Goal: Information Seeking & Learning: Learn about a topic

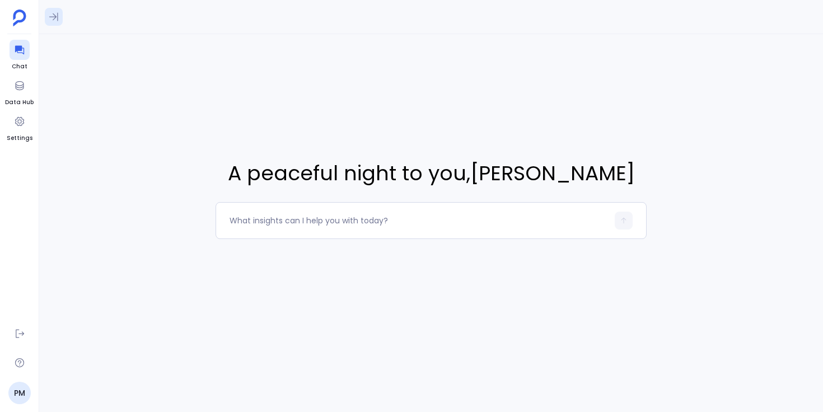
click at [55, 20] on icon at bounding box center [53, 16] width 11 height 11
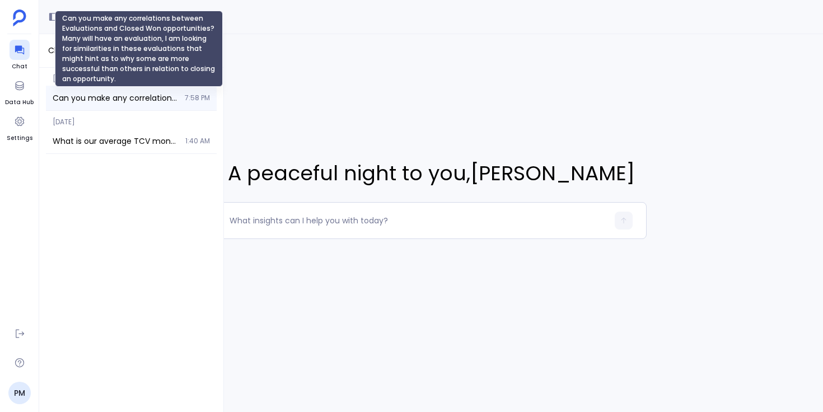
click at [124, 96] on span "Can you make any correlations between Evaluations and Closed Won opportunities?…" at bounding box center [115, 97] width 125 height 11
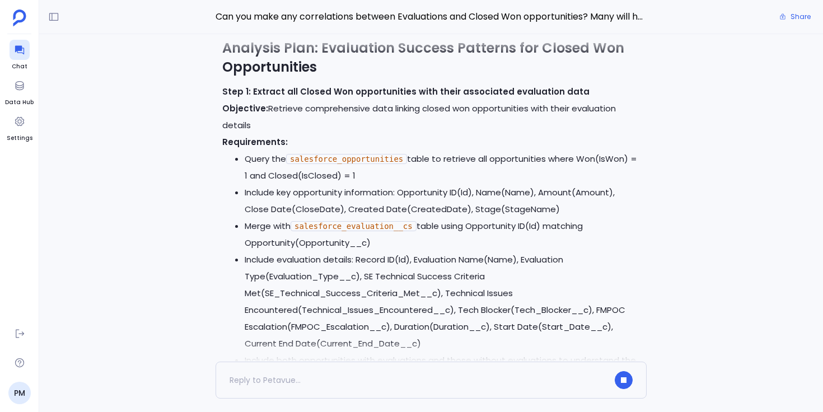
scroll to position [-7624, 0]
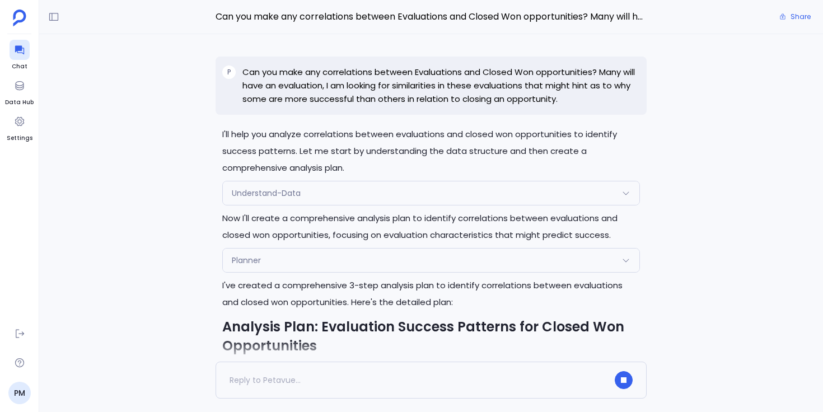
drag, startPoint x: 407, startPoint y: 100, endPoint x: 508, endPoint y: 95, distance: 101.4
click at [508, 95] on p "Can you make any correlations between Evaluations and Closed Won opportunities?…" at bounding box center [440, 85] width 397 height 40
click at [509, 95] on p "Can you make any correlations between Evaluations and Closed Won opportunities?…" at bounding box center [440, 85] width 397 height 40
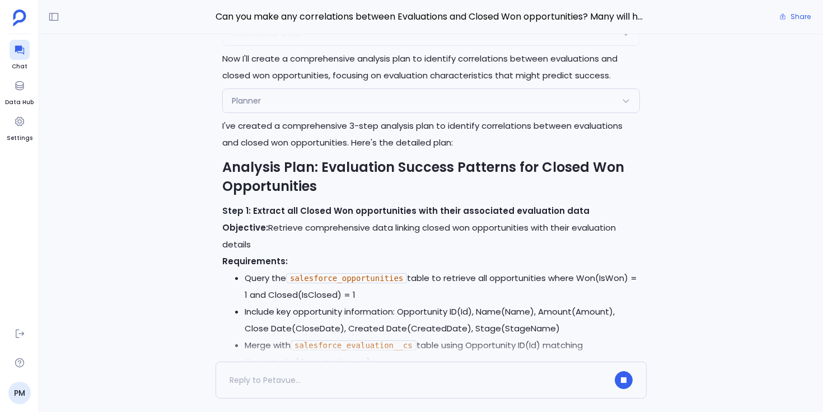
scroll to position [-7517, 0]
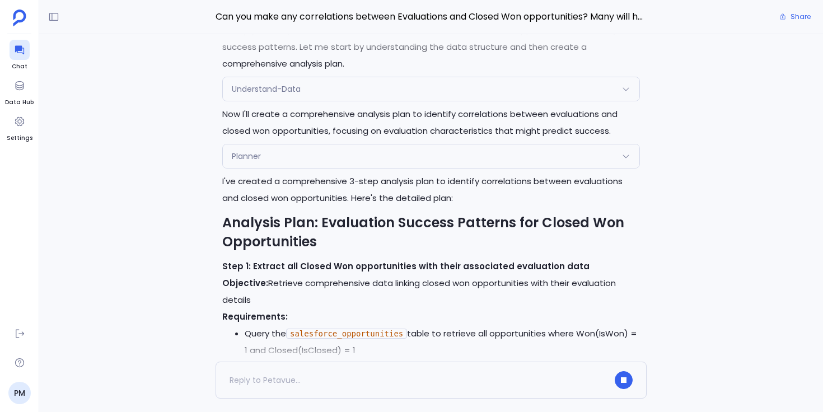
click at [260, 162] on div "Planner" at bounding box center [431, 156] width 416 height 24
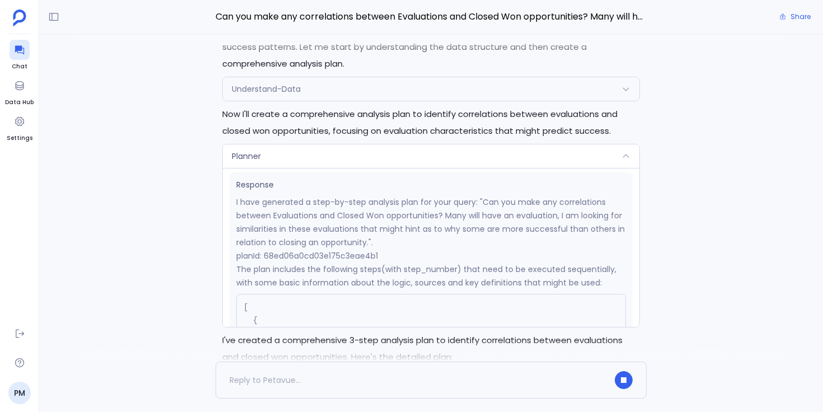
scroll to position [230, 0]
click at [343, 251] on p "planId: 68ed06a0cd03e175c3eae4b1" at bounding box center [431, 256] width 390 height 13
copy p "68ed06a0cd03e175c3eae4b1"
click at [277, 149] on div "Planner" at bounding box center [431, 156] width 416 height 24
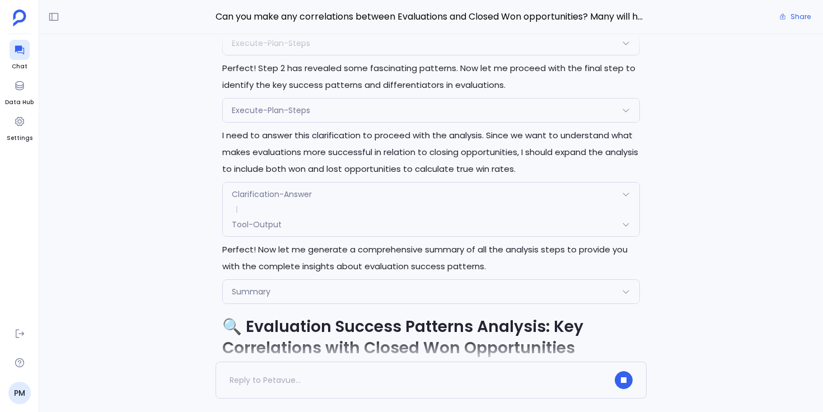
scroll to position [-5888, 0]
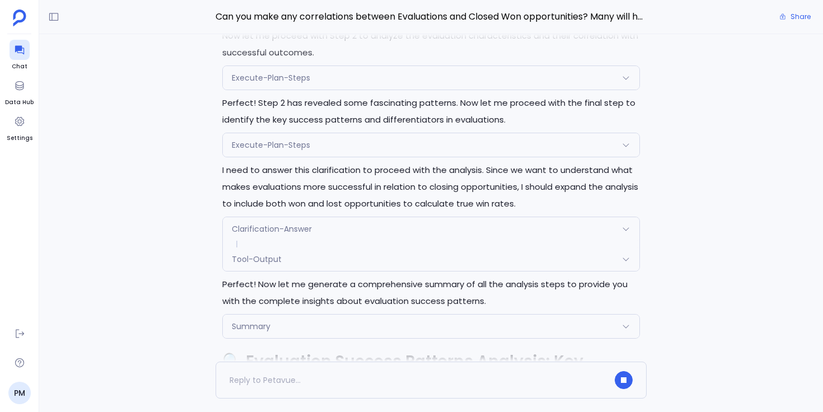
click at [298, 154] on div "Execute-Plan-Steps Request { "name": "Execute-Plan-Steps", "args": { "step_numb…" at bounding box center [431, 145] width 418 height 25
click at [302, 151] on div "Execute-Plan-Steps" at bounding box center [431, 145] width 416 height 24
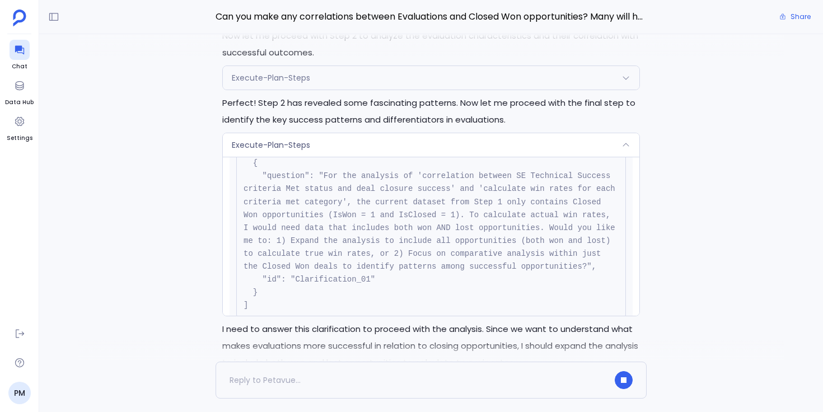
scroll to position [320, 0]
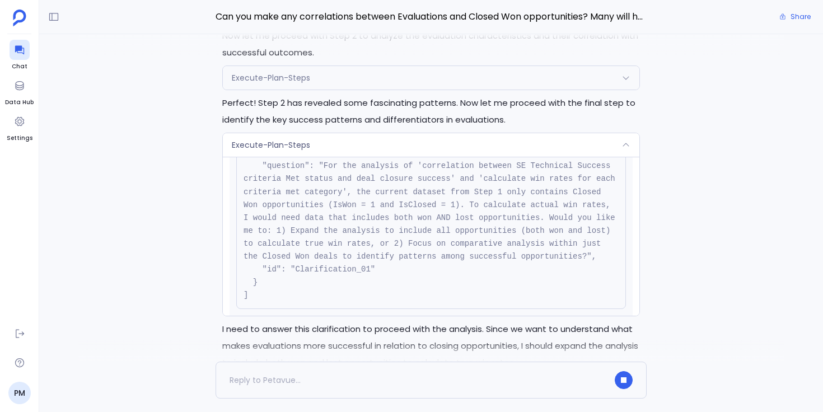
click at [420, 144] on div "Execute-Plan-Steps" at bounding box center [431, 145] width 416 height 24
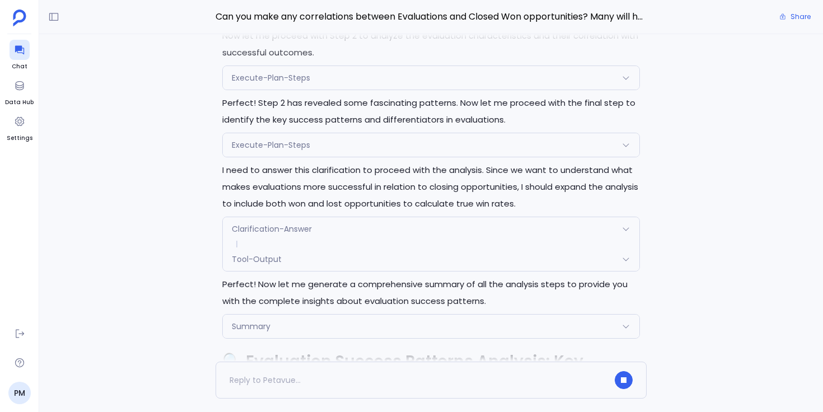
click at [299, 223] on span "Clarification-Answer" at bounding box center [272, 228] width 80 height 11
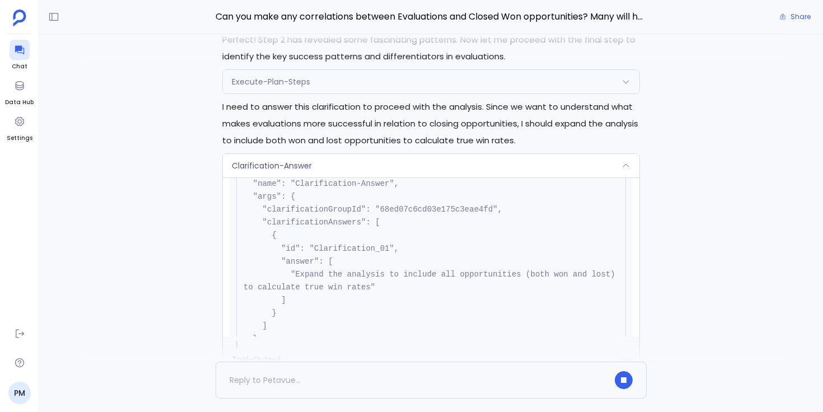
scroll to position [56, 0]
click at [336, 162] on div "Clarification-Answer" at bounding box center [431, 166] width 416 height 24
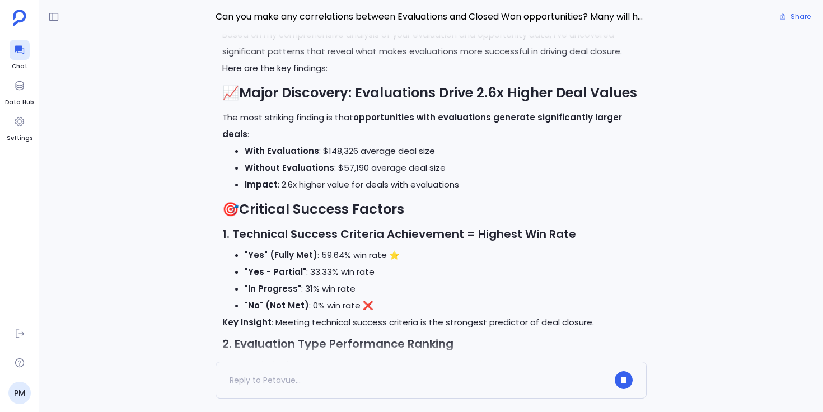
scroll to position [-5510, 0]
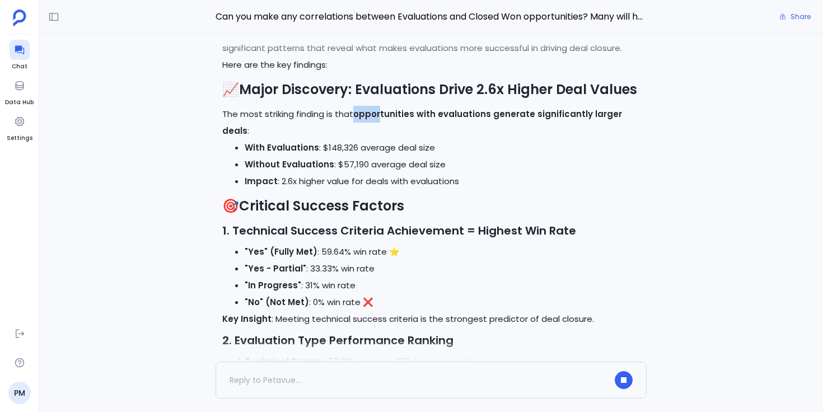
drag, startPoint x: 355, startPoint y: 112, endPoint x: 380, endPoint y: 111, distance: 24.7
click at [380, 111] on strong "opportunities with evaluations generate significantly larger deals" at bounding box center [422, 122] width 400 height 29
drag, startPoint x: 321, startPoint y: 127, endPoint x: 349, endPoint y: 127, distance: 28.0
click at [349, 139] on li "With Evaluations : $148,326 average deal size" at bounding box center [442, 147] width 395 height 17
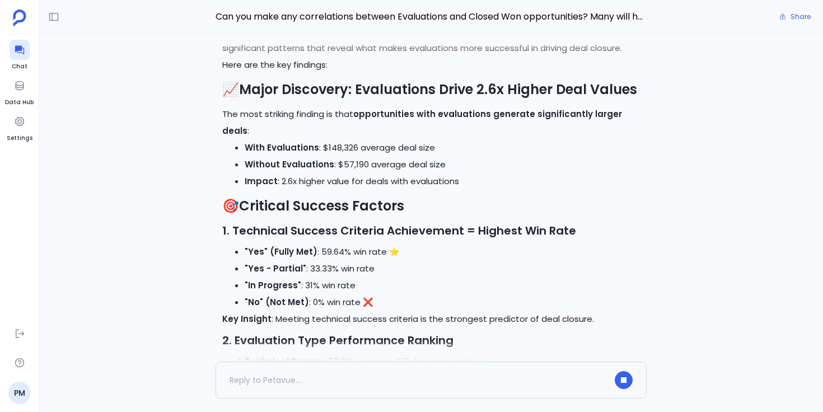
drag, startPoint x: 246, startPoint y: 233, endPoint x: 298, endPoint y: 232, distance: 52.6
click at [298, 246] on strong ""Yes" (Fully Met)" at bounding box center [281, 252] width 73 height 12
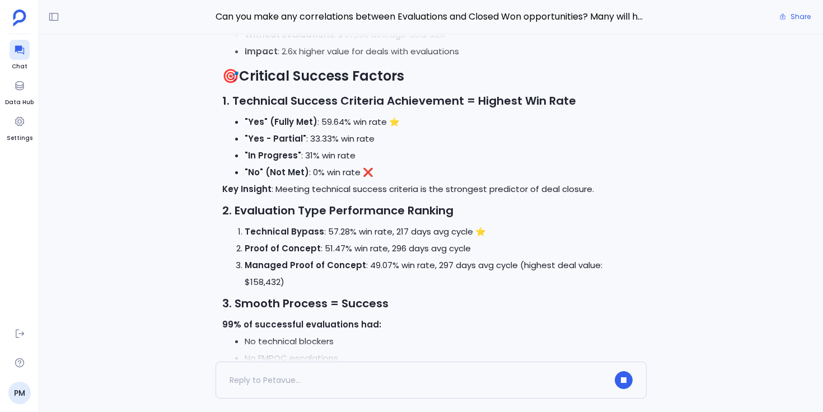
scroll to position [-5378, 0]
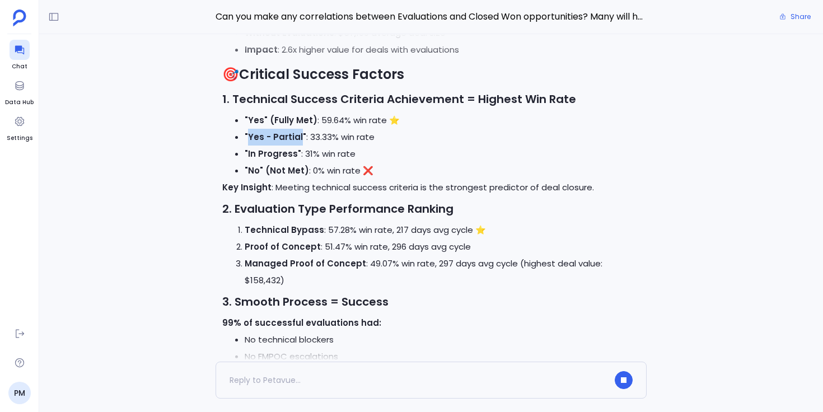
drag, startPoint x: 249, startPoint y: 116, endPoint x: 299, endPoint y: 116, distance: 49.8
click at [299, 131] on strong ""Yes - Partial"" at bounding box center [276, 137] width 62 height 12
drag, startPoint x: 294, startPoint y: 132, endPoint x: 249, endPoint y: 129, distance: 45.4
click at [249, 148] on strong ""In Progress"" at bounding box center [273, 154] width 57 height 12
click at [265, 148] on strong ""In Progress"" at bounding box center [273, 154] width 57 height 12
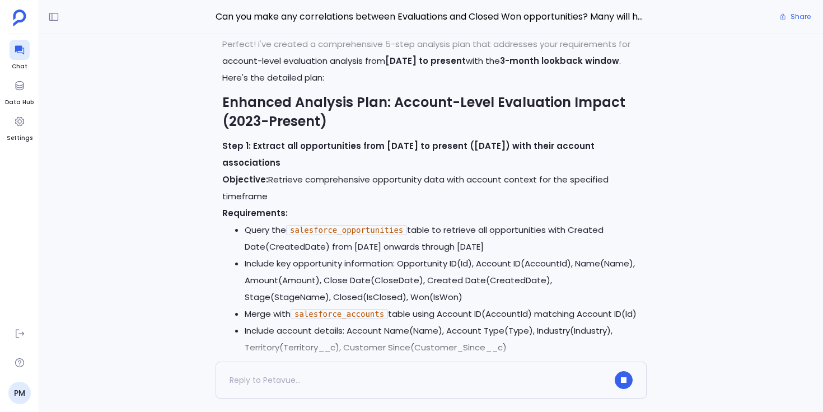
scroll to position [-2524, 0]
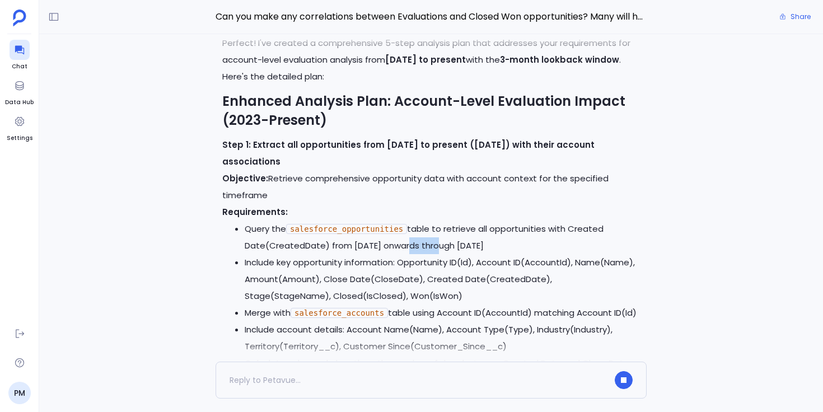
drag, startPoint x: 399, startPoint y: 193, endPoint x: 434, endPoint y: 192, distance: 35.3
click at [434, 221] on li "Query the salesforce_opportunities table to retrieve all opportunities with Cre…" at bounding box center [442, 238] width 395 height 34
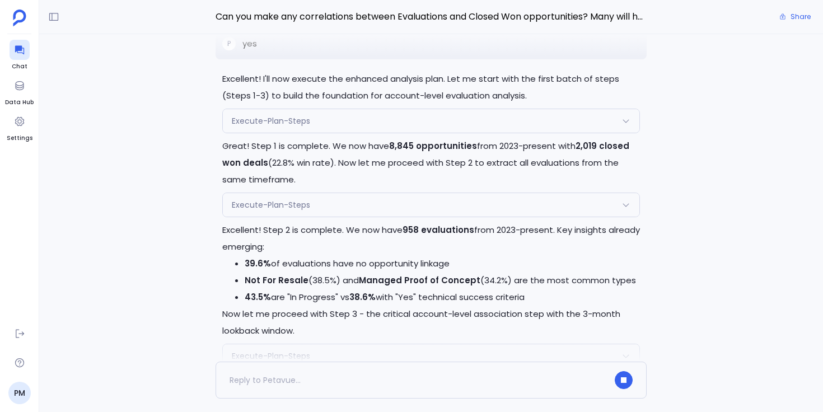
scroll to position [-450, 0]
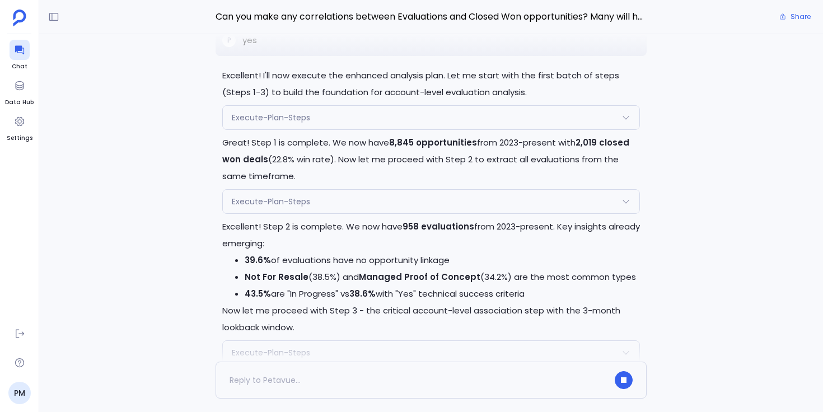
drag, startPoint x: 357, startPoint y: 260, endPoint x: 451, endPoint y: 260, distance: 94.6
click at [451, 260] on li "39.6% of evaluations have no opportunity linkage" at bounding box center [442, 260] width 395 height 17
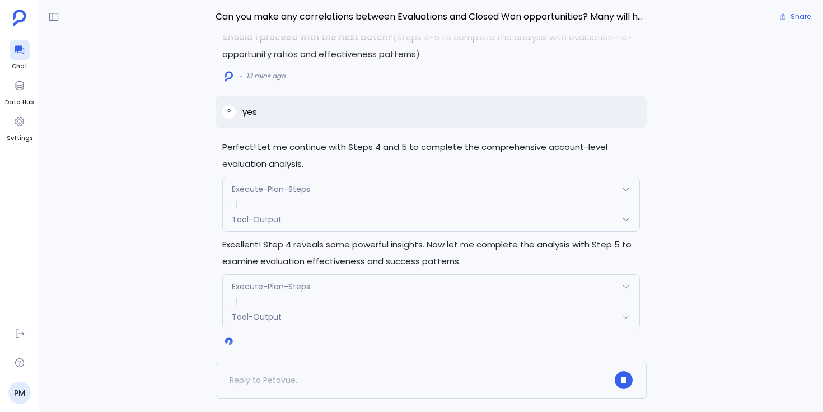
scroll to position [0, 0]
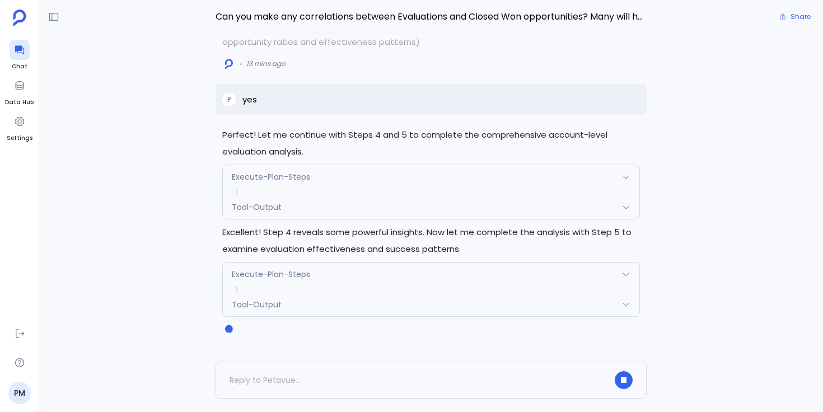
click at [185, 254] on div "Perfect! Let me continue with Steps 4 and 5 to complete the comprehensive accou…" at bounding box center [431, 197] width 784 height 327
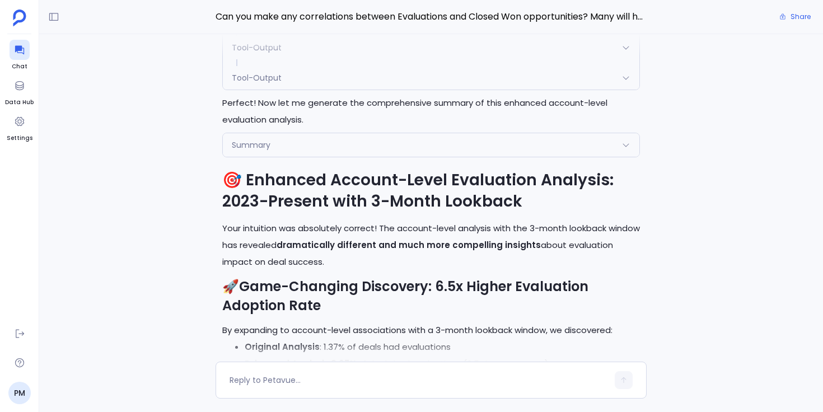
scroll to position [-1356, 0]
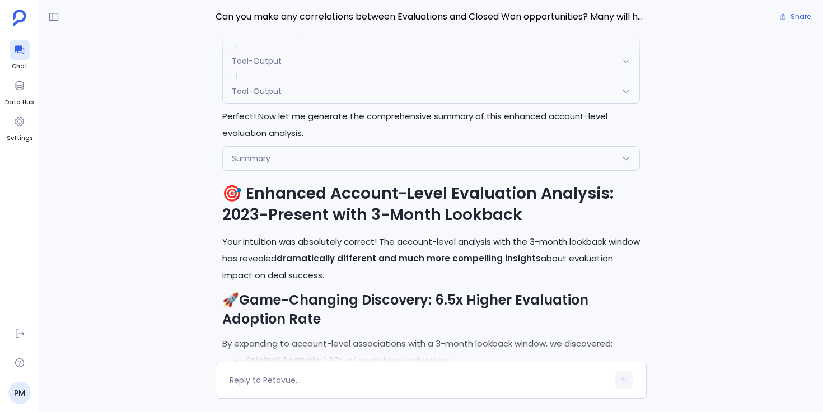
click at [343, 157] on div "Summary" at bounding box center [431, 159] width 416 height 24
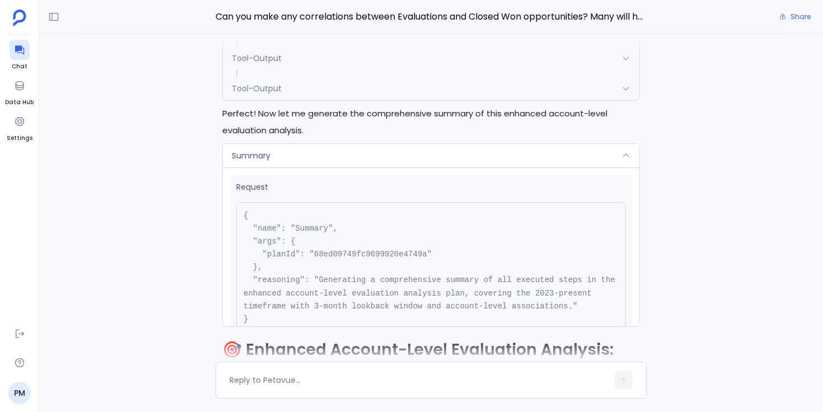
scroll to position [-1515, 0]
click at [335, 259] on pre "{ "name": "Summary", "args": { "planId": "68ed09749fc9699920e4749a" }, "reasoni…" at bounding box center [431, 270] width 390 height 131
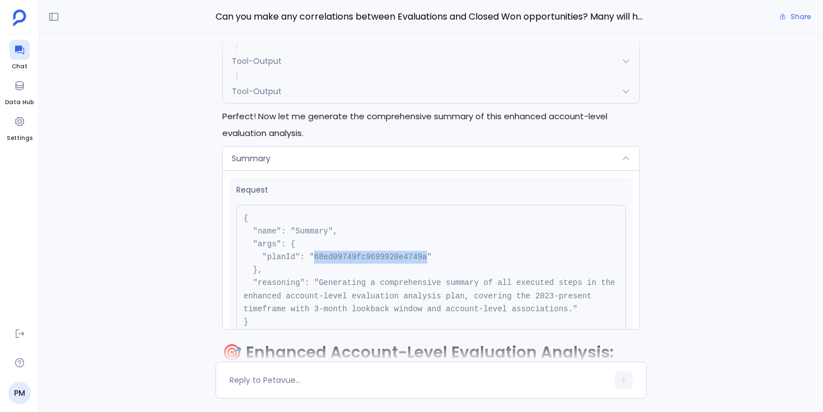
click at [335, 259] on pre "{ "name": "Summary", "args": { "planId": "68ed09749fc9699920e4749a" }, "reasoni…" at bounding box center [431, 270] width 390 height 131
copy pre "68ed09749fc9699920e4749a"
click at [328, 154] on div "Summary" at bounding box center [431, 159] width 416 height 24
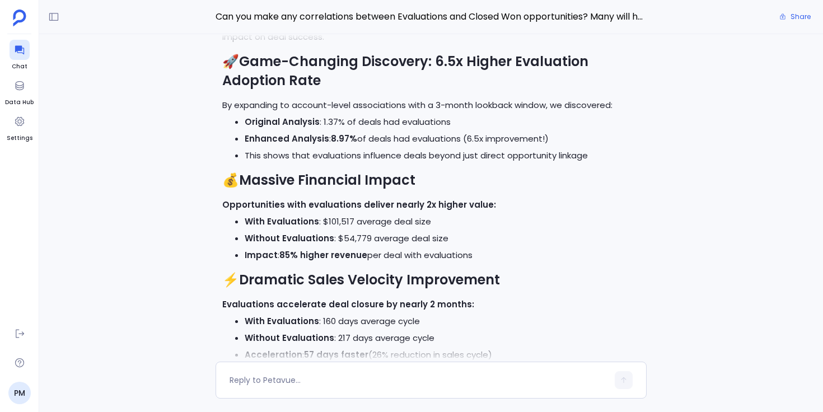
scroll to position [-1113, 0]
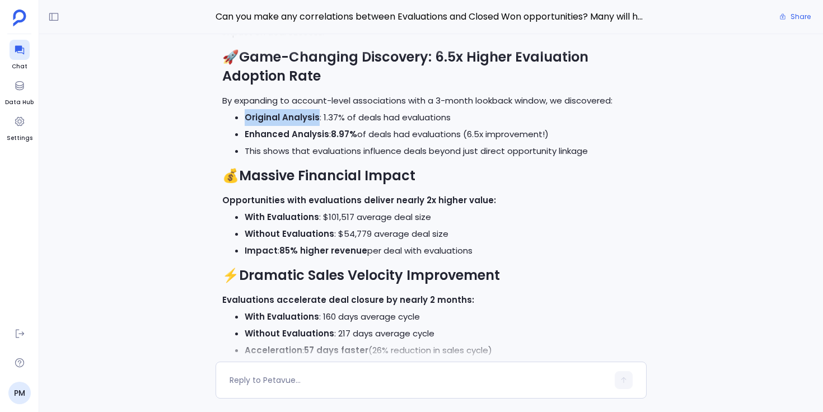
drag, startPoint x: 246, startPoint y: 119, endPoint x: 315, endPoint y: 119, distance: 68.9
click at [315, 119] on strong "Original Analysis" at bounding box center [282, 117] width 75 height 12
drag, startPoint x: 325, startPoint y: 134, endPoint x: 245, endPoint y: 128, distance: 79.7
click at [245, 128] on li "Enhanced Analysis : 8.97% of deals had evaluations (6.5x improvement!)" at bounding box center [442, 134] width 395 height 17
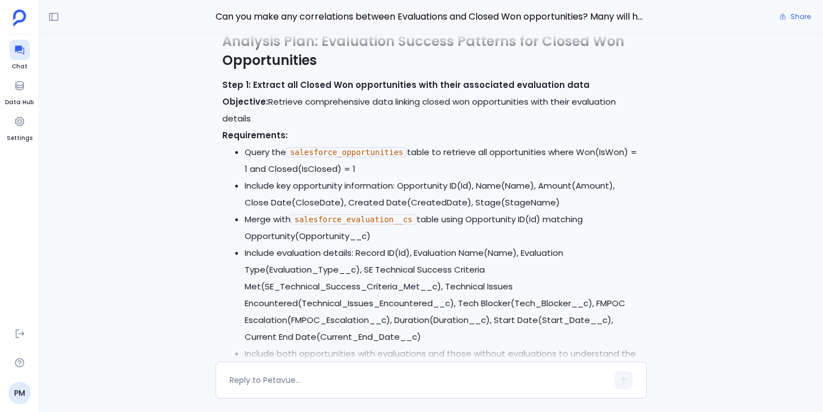
scroll to position [-9224, 0]
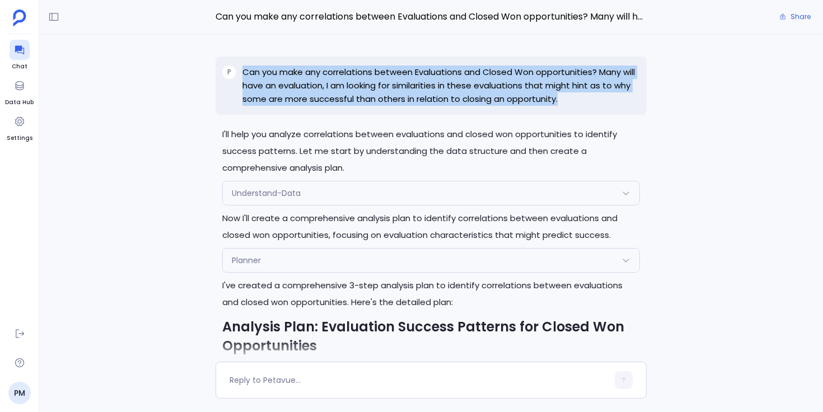
drag, startPoint x: 244, startPoint y: 73, endPoint x: 559, endPoint y: 97, distance: 316.7
click at [559, 97] on p "Can you make any correlations between Evaluations and Closed Won opportunities?…" at bounding box center [440, 85] width 397 height 40
copy p "Can you make any correlations between Evaluations and Closed Won opportunities?…"
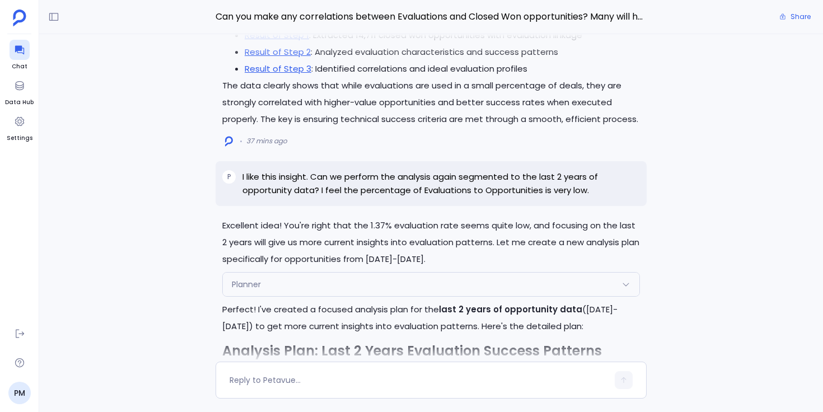
scroll to position [-6036, 0]
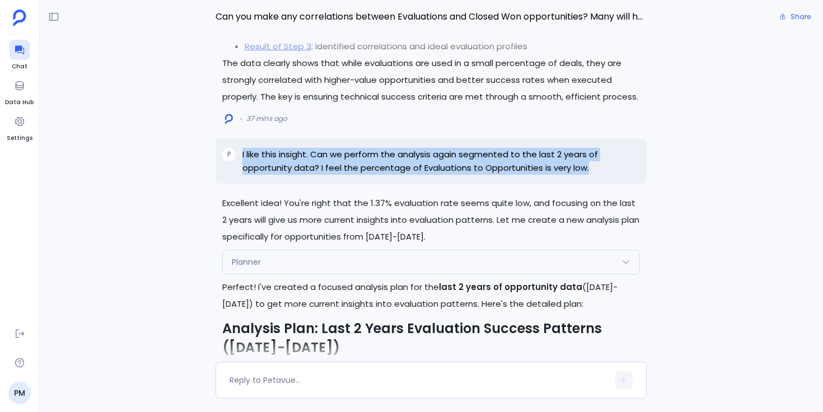
drag, startPoint x: 242, startPoint y: 102, endPoint x: 588, endPoint y: 113, distance: 345.6
click at [588, 148] on p "I like this insight. Can we perform the analysis again segmented to the last 2 …" at bounding box center [440, 161] width 397 height 27
copy p "I like this insight. Can we perform the analysis again segmented to the last 2 …"
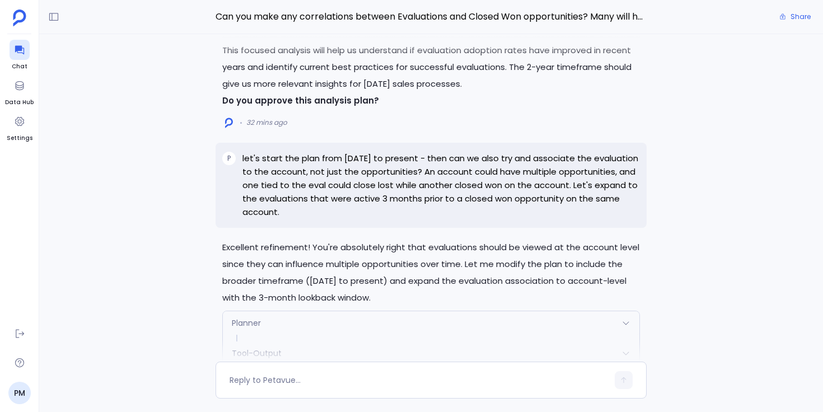
scroll to position [-4467, 0]
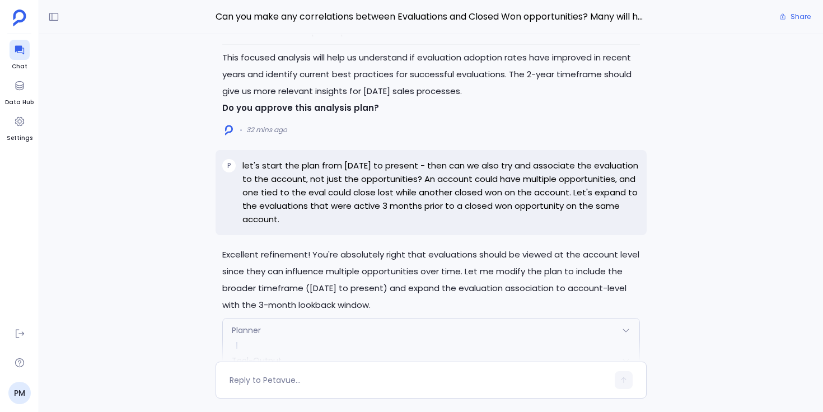
drag, startPoint x: 242, startPoint y: 114, endPoint x: 296, endPoint y: 166, distance: 75.6
click at [296, 166] on p "let's start the plan from [DATE] to present - then can we also try and associat…" at bounding box center [440, 192] width 397 height 67
copy p "let's start the plan from [DATE] to present - then can we also try and associat…"
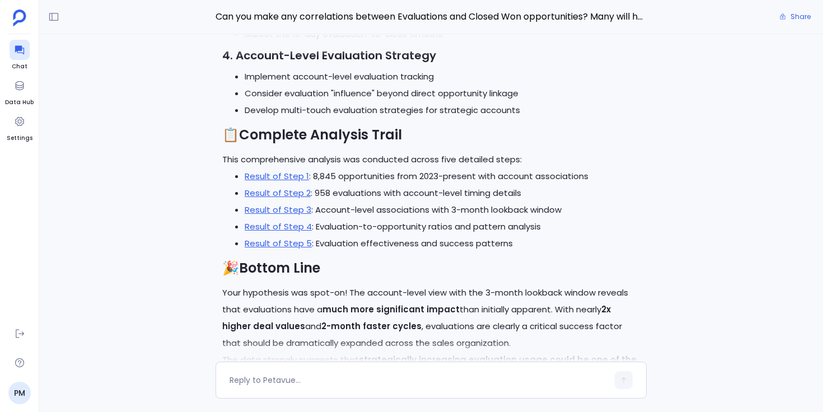
scroll to position [0, 0]
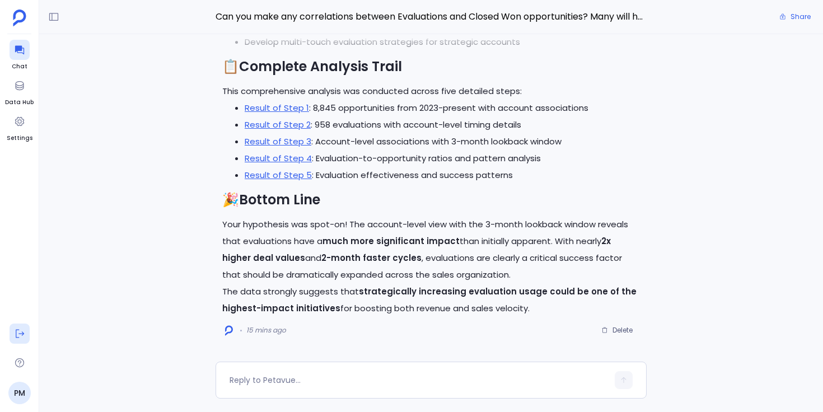
click at [16, 338] on icon at bounding box center [19, 333] width 11 height 11
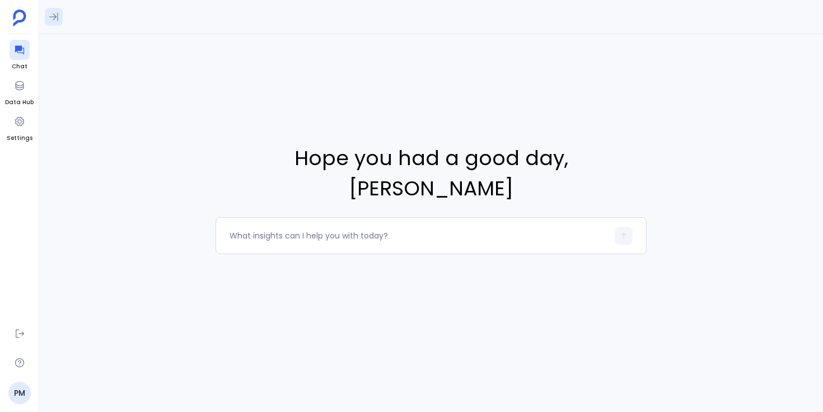
click at [59, 16] on button at bounding box center [54, 17] width 18 height 18
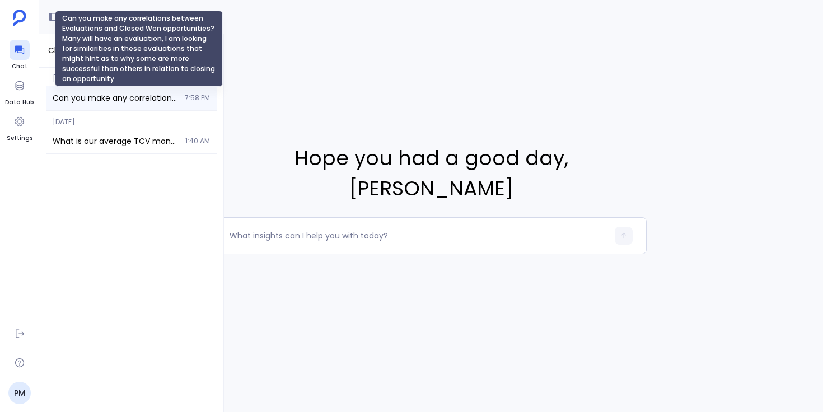
click at [120, 97] on span "Can you make any correlations between Evaluations and Closed Won opportunities?…" at bounding box center [115, 97] width 125 height 11
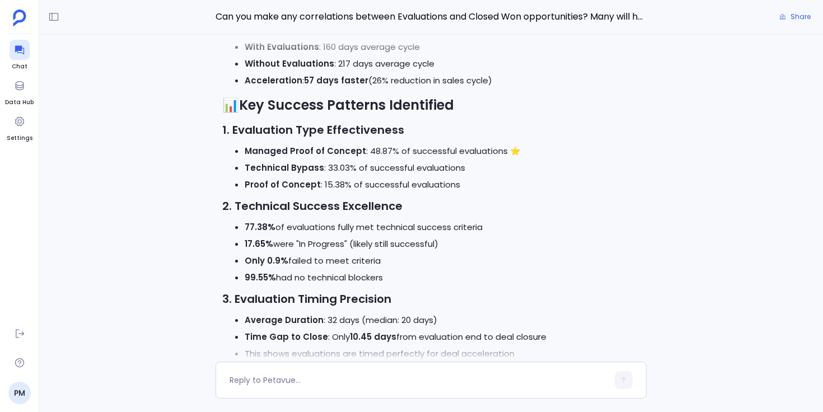
scroll to position [-842, 0]
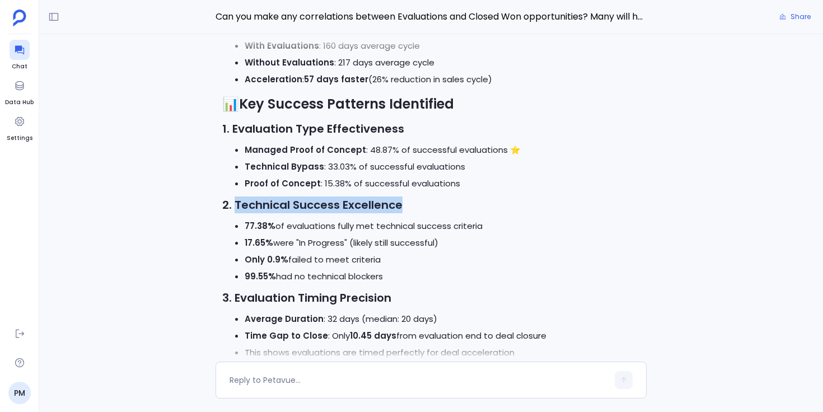
drag, startPoint x: 236, startPoint y: 204, endPoint x: 402, endPoint y: 209, distance: 166.9
click at [402, 209] on h3 "2. Technical Success Excellence" at bounding box center [431, 204] width 418 height 17
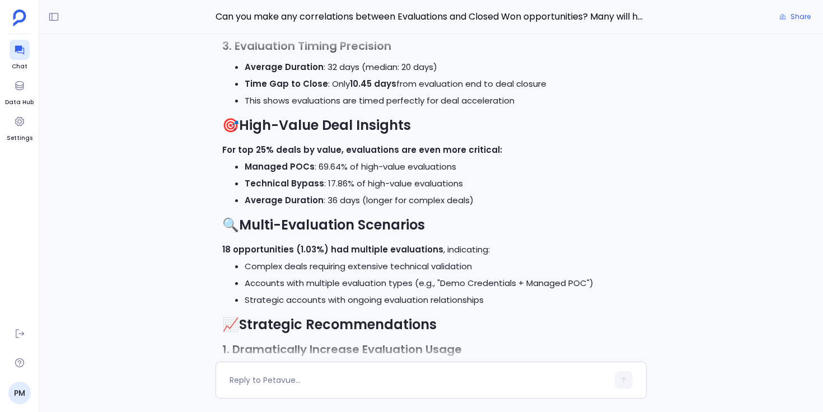
scroll to position [-584, 0]
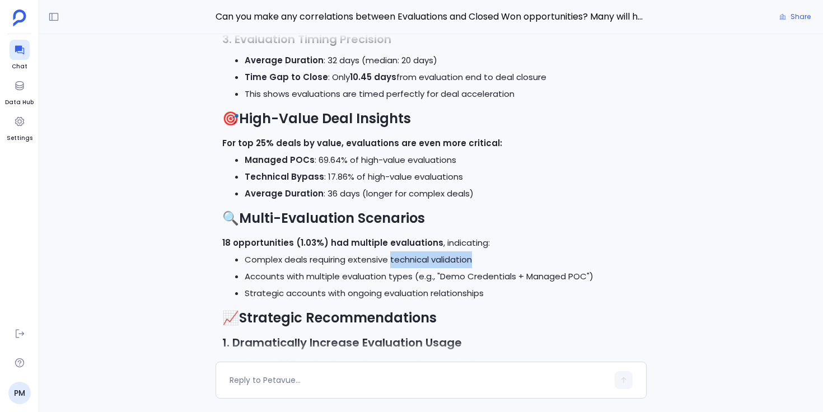
drag, startPoint x: 391, startPoint y: 261, endPoint x: 476, endPoint y: 260, distance: 85.7
click at [476, 260] on li "Complex deals requiring extensive technical validation" at bounding box center [442, 259] width 395 height 17
click at [477, 260] on li "Complex deals requiring extensive technical validation" at bounding box center [442, 259] width 395 height 17
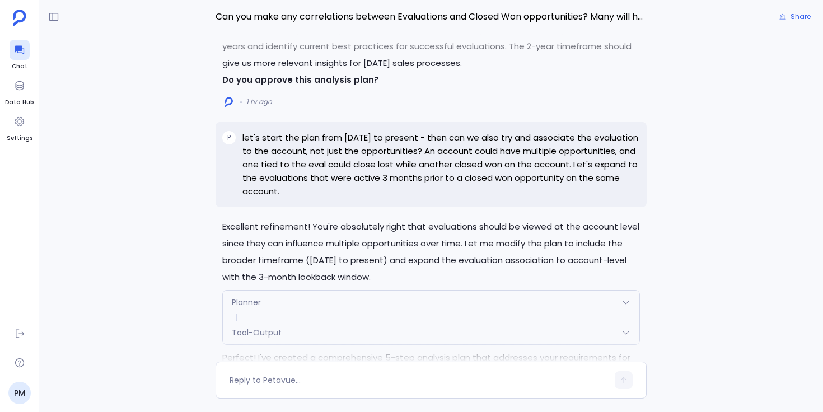
scroll to position [-4442, 0]
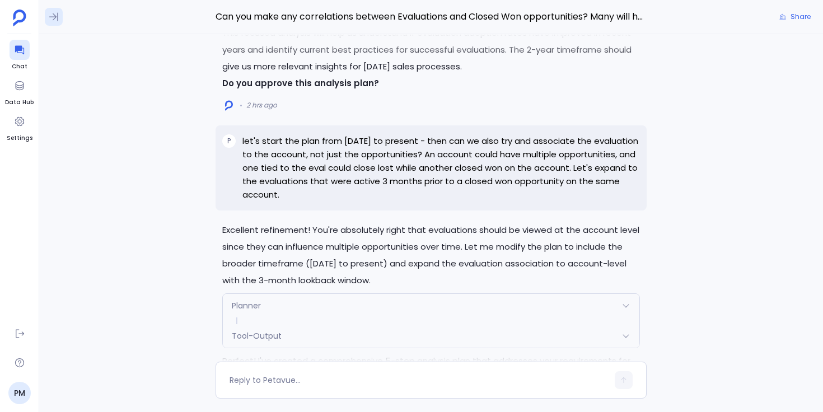
click at [55, 17] on icon at bounding box center [53, 17] width 9 height 8
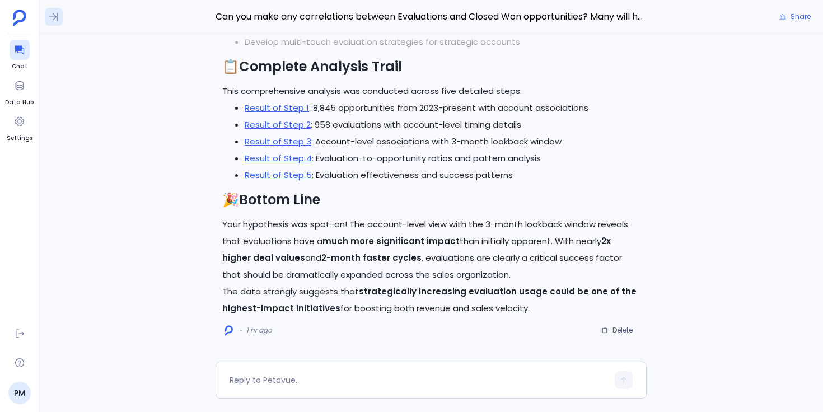
click at [53, 19] on icon at bounding box center [53, 17] width 9 height 8
